Goal: Task Accomplishment & Management: Manage account settings

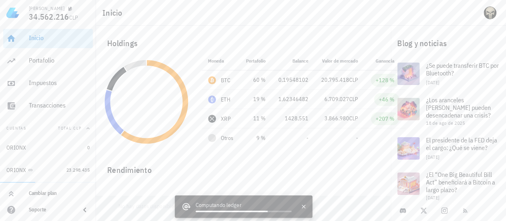
click at [323, 20] on div "Inicio" at bounding box center [301, 13] width 410 height 26
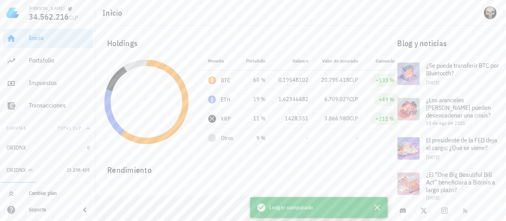
click at [344, 157] on div "Rendimiento" at bounding box center [243, 166] width 285 height 19
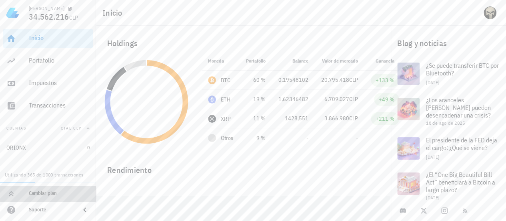
click at [34, 185] on link "Cambiar plan" at bounding box center [48, 193] width 96 height 16
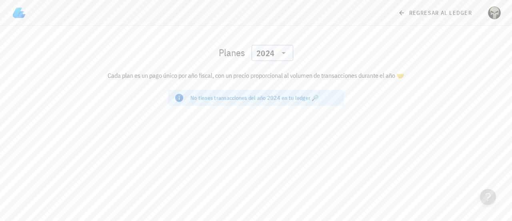
click at [280, 52] on icon at bounding box center [284, 53] width 10 height 10
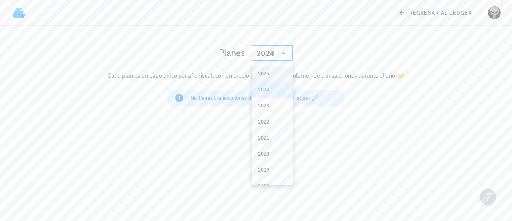
click at [265, 66] on div "2025" at bounding box center [273, 74] width 42 height 16
click at [288, 54] on icon at bounding box center [284, 53] width 10 height 10
click at [268, 85] on div "2024" at bounding box center [272, 89] width 29 height 13
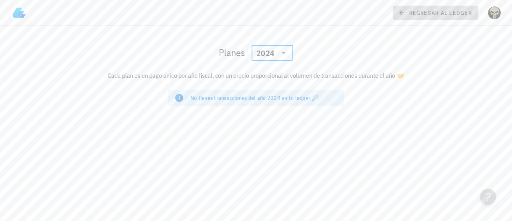
click at [423, 10] on span "regresar al ledger" at bounding box center [436, 12] width 72 height 7
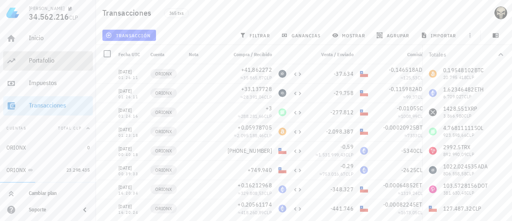
click at [33, 65] on div "Portafolio" at bounding box center [59, 61] width 61 height 18
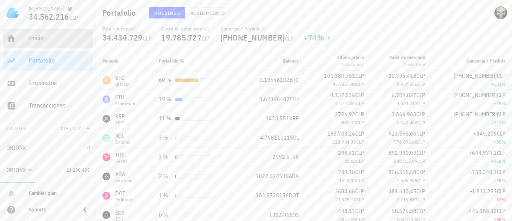
click at [20, 40] on link "Inicio" at bounding box center [48, 38] width 90 height 19
